Goal: Use online tool/utility: Utilize a website feature to perform a specific function

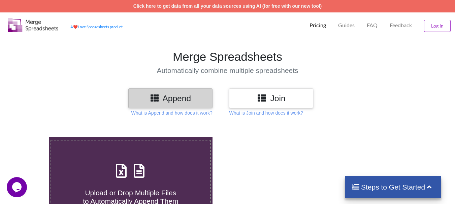
click at [163, 98] on h3 "Append" at bounding box center [170, 99] width 74 height 10
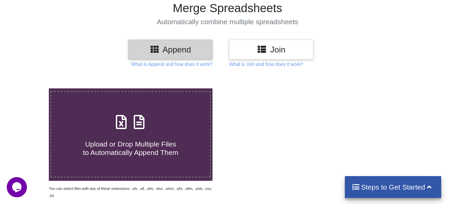
scroll to position [34, 0]
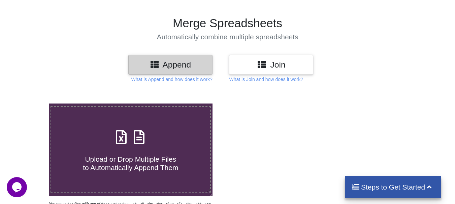
click at [158, 143] on div "Upload or Drop Multiple Files to Automatically Append Them" at bounding box center [130, 149] width 159 height 45
click at [30, 104] on input "Upload or Drop Multiple Files to Automatically Append Them" at bounding box center [30, 104] width 0 height 0
type input "C:\fakepath\Daily Collection Report_ Sonapur WS_AUG 25 ( AS on [DATE]).xlsx"
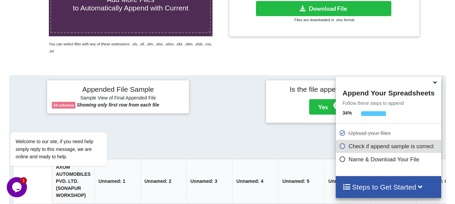
scroll to position [187, 0]
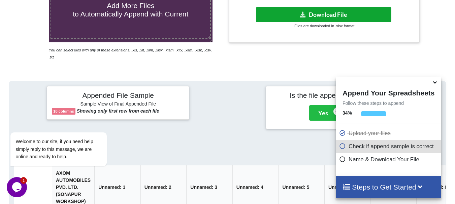
click at [313, 15] on button "Download File" at bounding box center [323, 14] width 135 height 15
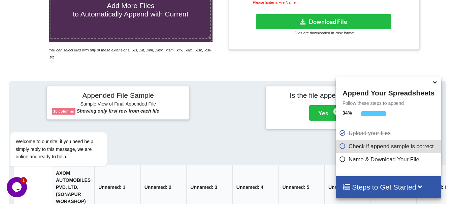
click at [402, 187] on h4 "Steps to Get Started" at bounding box center [388, 187] width 92 height 8
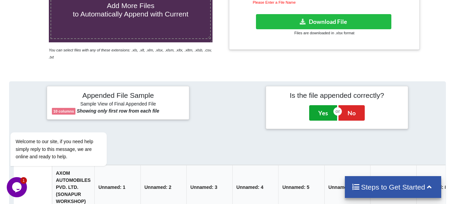
click at [322, 105] on button "Yes" at bounding box center [323, 112] width 28 height 15
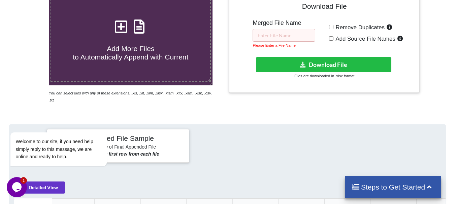
scroll to position [137, 0]
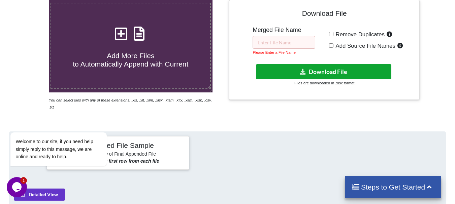
click at [317, 73] on button "Download File" at bounding box center [323, 71] width 135 height 15
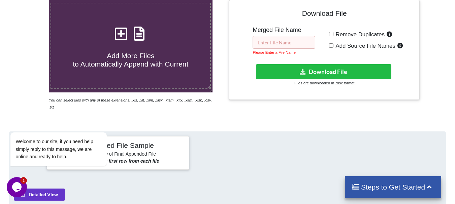
click at [297, 39] on input "text" at bounding box center [283, 42] width 63 height 13
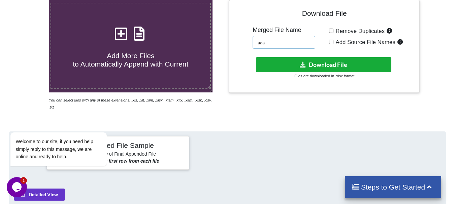
type input "aaa"
click at [319, 64] on button "Download File" at bounding box center [323, 64] width 135 height 15
